Goal: Transaction & Acquisition: Book appointment/travel/reservation

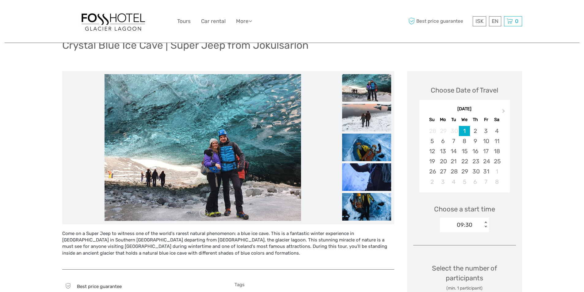
scroll to position [61, 0]
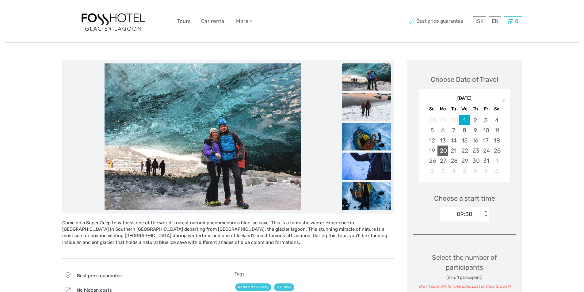
click at [446, 152] on div "20" at bounding box center [443, 151] width 11 height 10
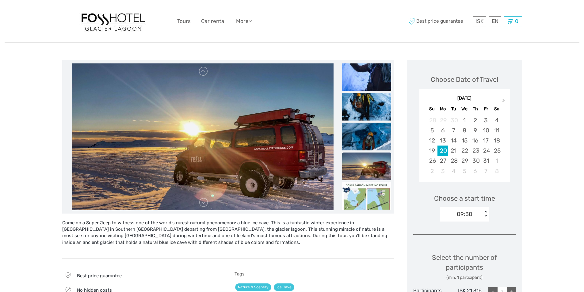
scroll to position [31, 0]
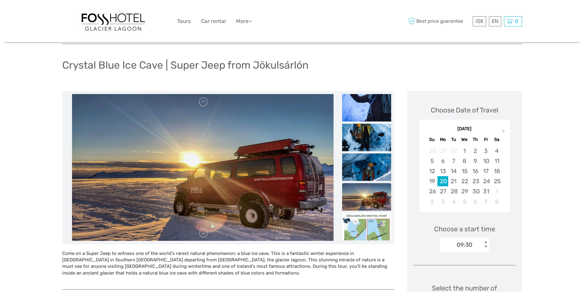
click at [485, 246] on div "09:30 < >" at bounding box center [464, 245] width 49 height 15
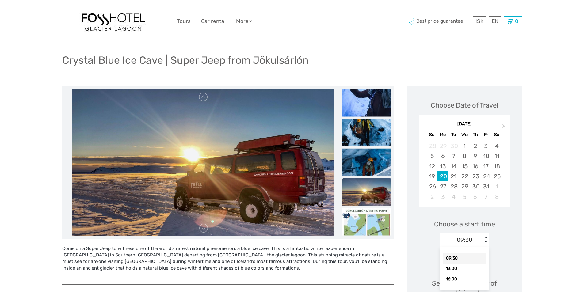
scroll to position [36, 0]
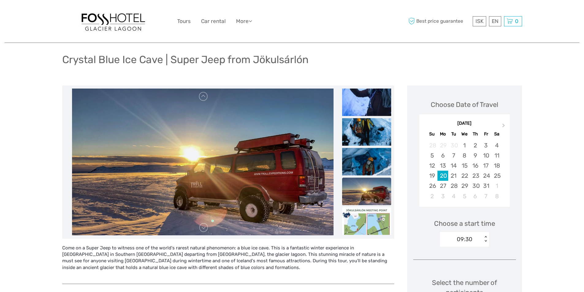
click at [487, 236] on div "09:30 < >" at bounding box center [464, 239] width 49 height 15
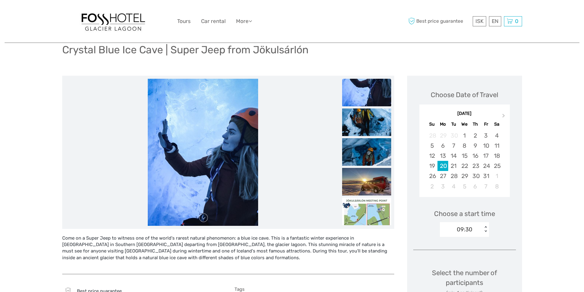
scroll to position [31, 0]
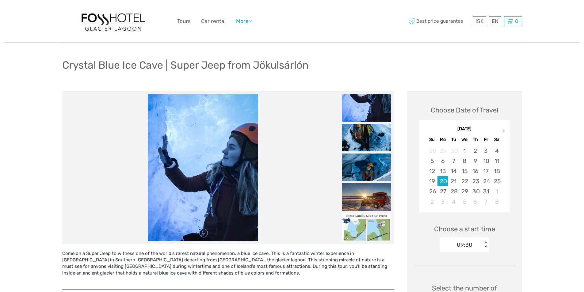
click at [241, 21] on link "More" at bounding box center [244, 21] width 16 height 9
click at [268, 25] on div "ISK ISK € $ £ EN English Español Deutsch Tours Car rental More Travel Articles …" at bounding box center [292, 21] width 230 height 33
click at [267, 33] on div "ISK ISK € $ £ EN English Español Deutsch Tours Car rental More Travel Articles …" at bounding box center [292, 21] width 230 height 33
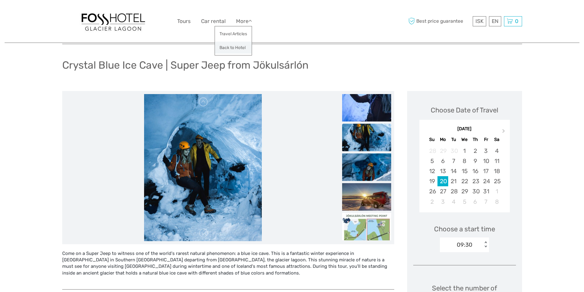
click at [241, 47] on link "Back to Hotel" at bounding box center [233, 48] width 37 height 12
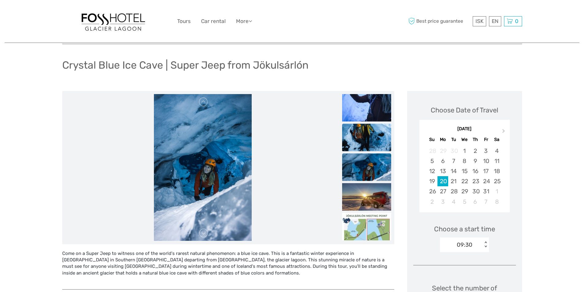
click at [367, 137] on img at bounding box center [366, 138] width 49 height 28
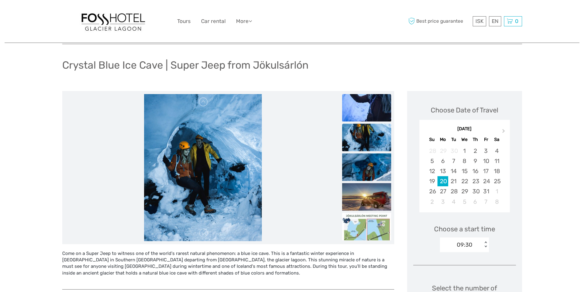
click at [363, 105] on img at bounding box center [366, 108] width 49 height 28
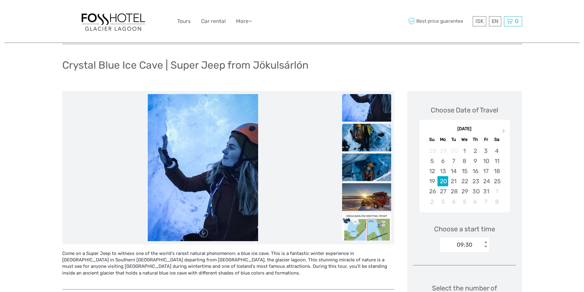
click at [363, 135] on img at bounding box center [366, 138] width 49 height 28
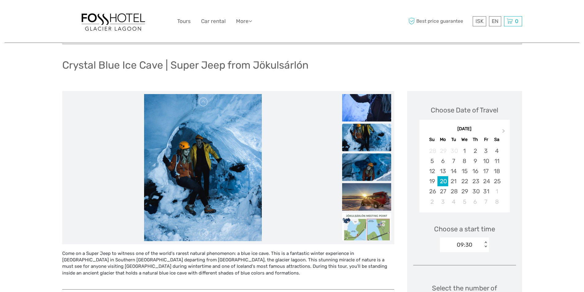
click at [362, 161] on img at bounding box center [366, 167] width 49 height 28
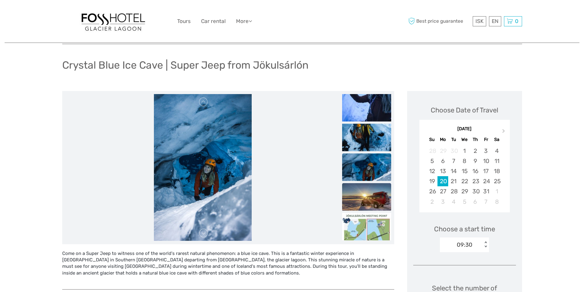
click at [365, 204] on img at bounding box center [366, 197] width 49 height 28
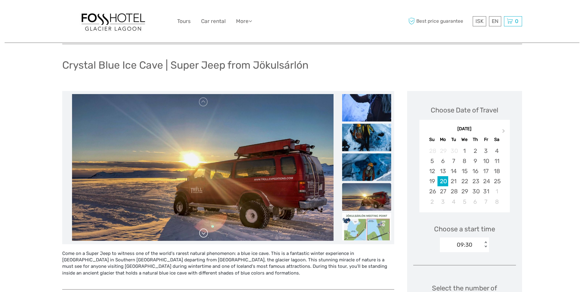
click at [204, 234] on link at bounding box center [204, 233] width 10 height 10
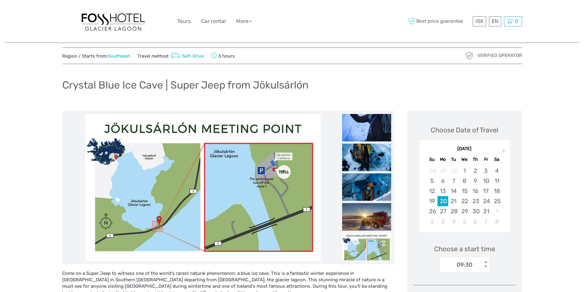
scroll to position [0, 0]
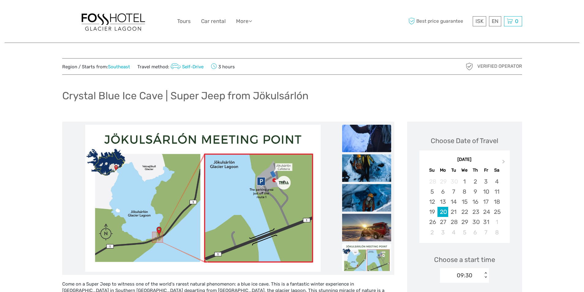
click at [369, 136] on img at bounding box center [366, 138] width 49 height 28
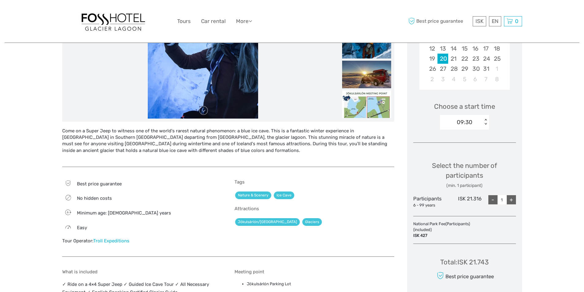
scroll to position [123, 0]
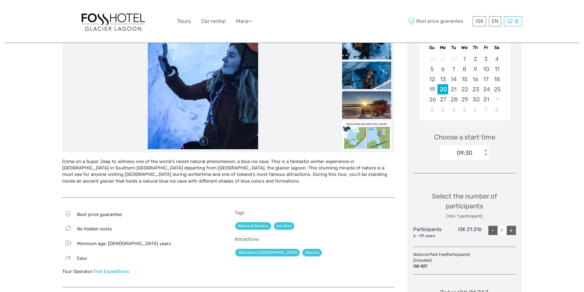
click at [376, 105] on img at bounding box center [366, 105] width 49 height 28
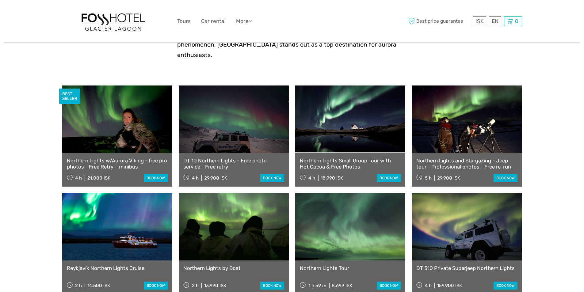
click at [107, 117] on link at bounding box center [117, 119] width 110 height 67
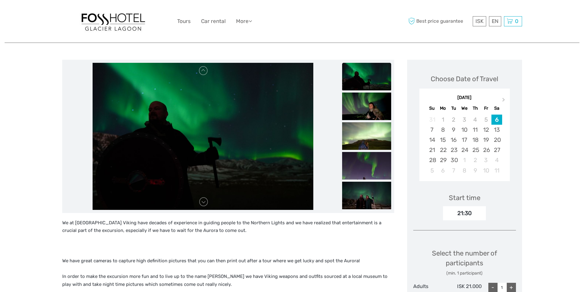
scroll to position [61, 0]
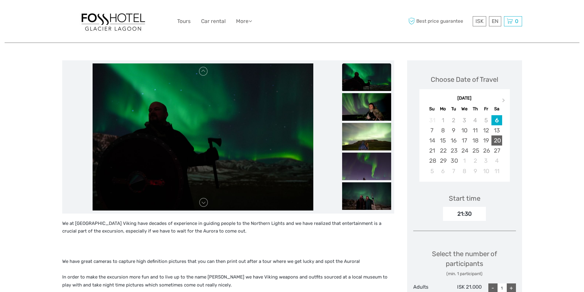
click at [498, 140] on div "20" at bounding box center [497, 141] width 11 height 10
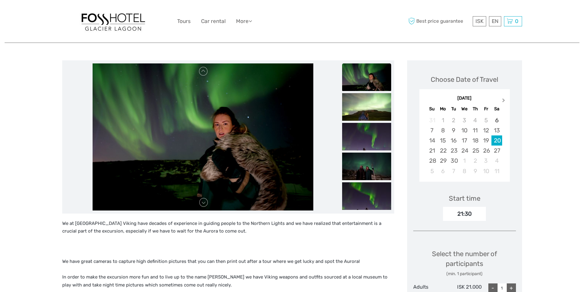
click at [504, 101] on button "Next Month" at bounding box center [504, 102] width 10 height 10
click at [444, 151] on div "20" at bounding box center [443, 151] width 11 height 10
click at [434, 149] on div "19" at bounding box center [432, 151] width 11 height 10
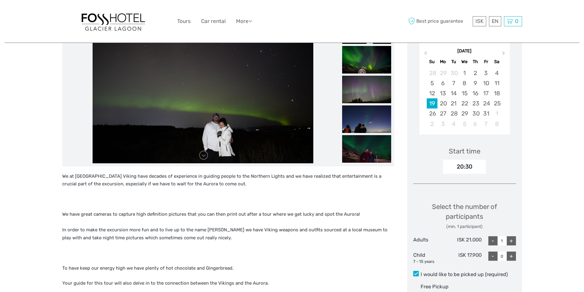
scroll to position [92, 0]
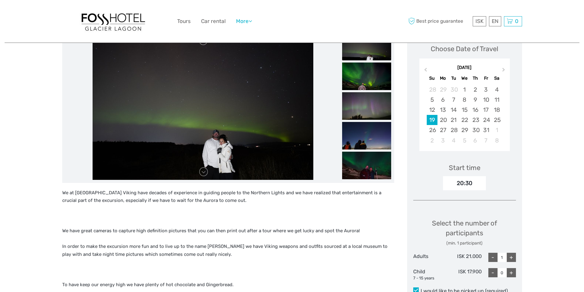
click at [249, 22] on link "More" at bounding box center [244, 21] width 16 height 9
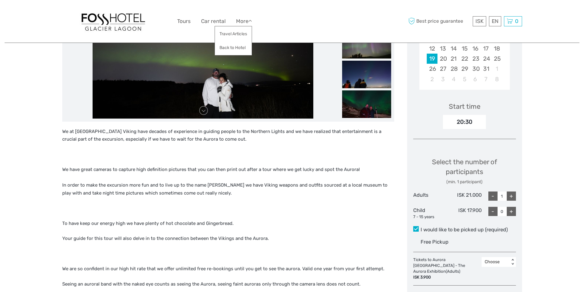
scroll to position [184, 0]
